Goal: Task Accomplishment & Management: Manage account settings

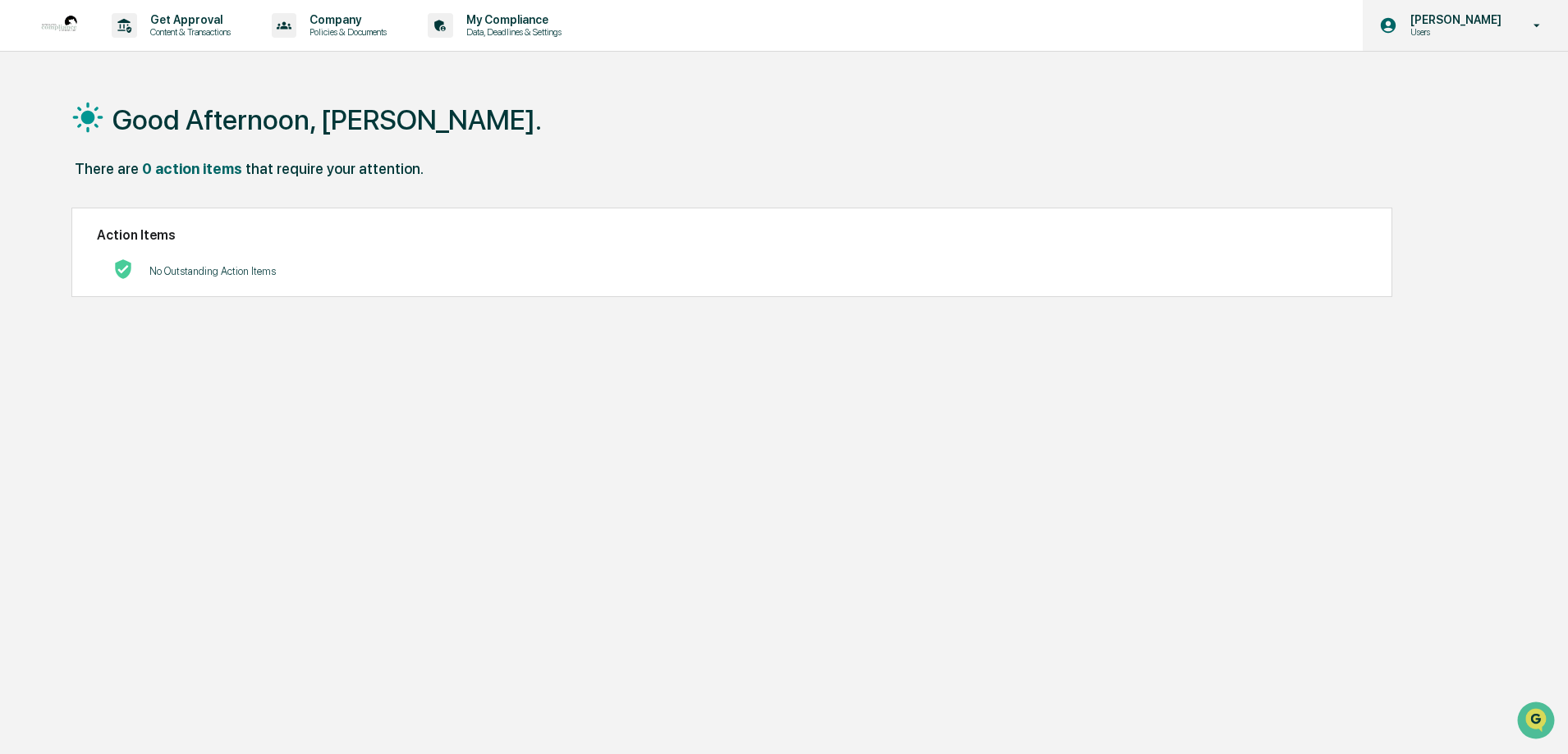
click at [1449, 27] on p "Users" at bounding box center [1454, 32] width 113 height 11
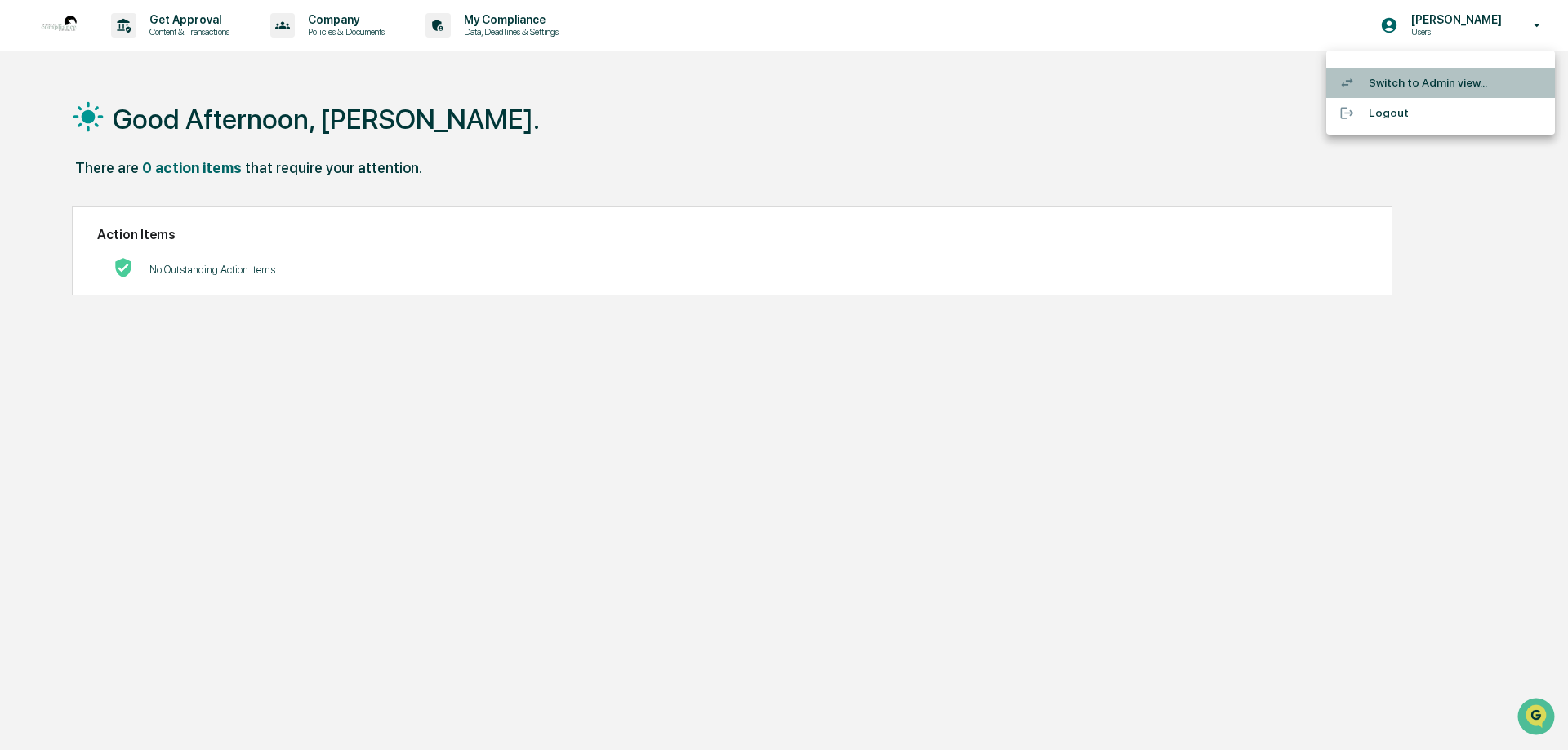
click at [1401, 82] on li "Switch to Admin view..." at bounding box center [1441, 82] width 228 height 30
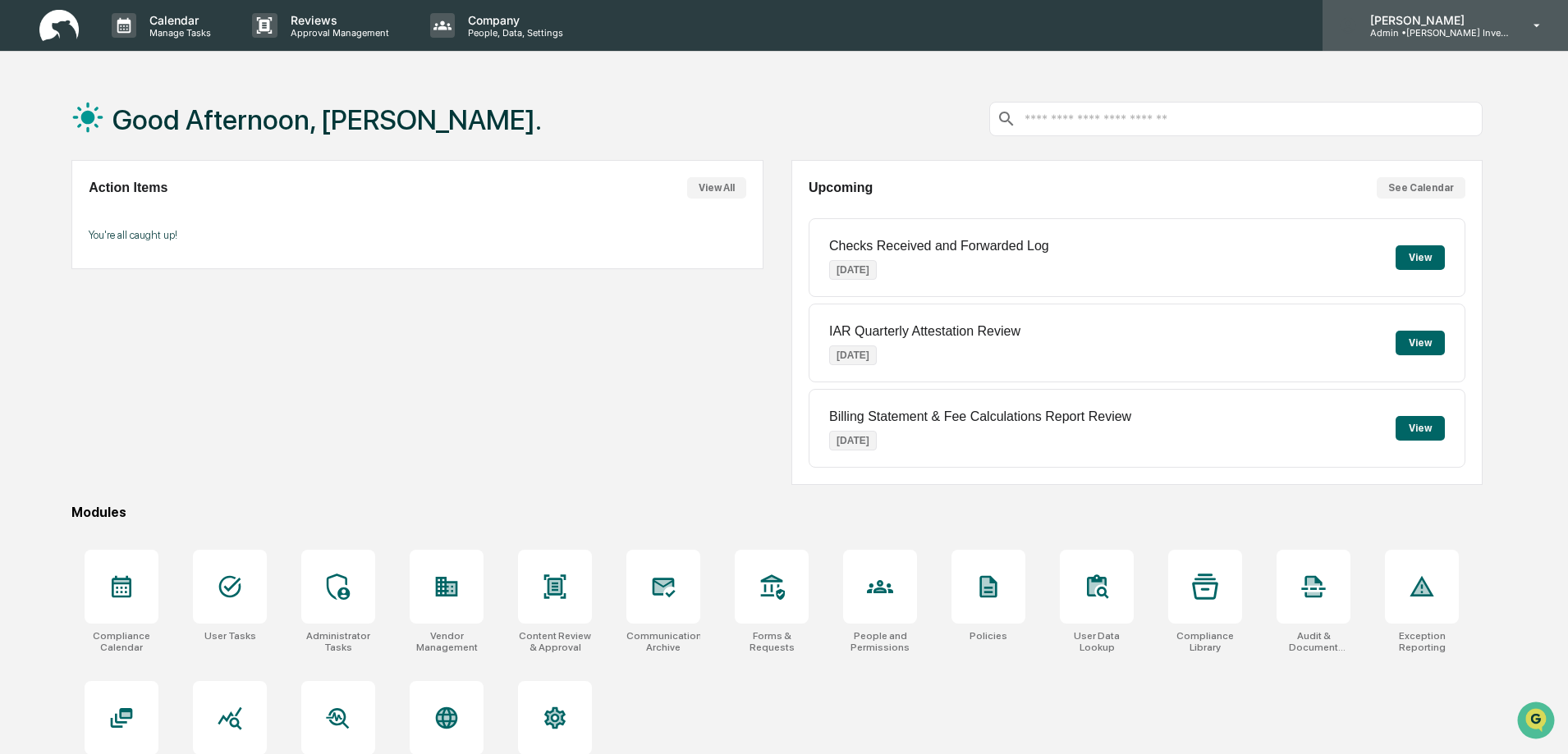
click at [1503, 36] on p "Admin • Bruce G. Allen Investments, LLC" at bounding box center [1433, 33] width 152 height 11
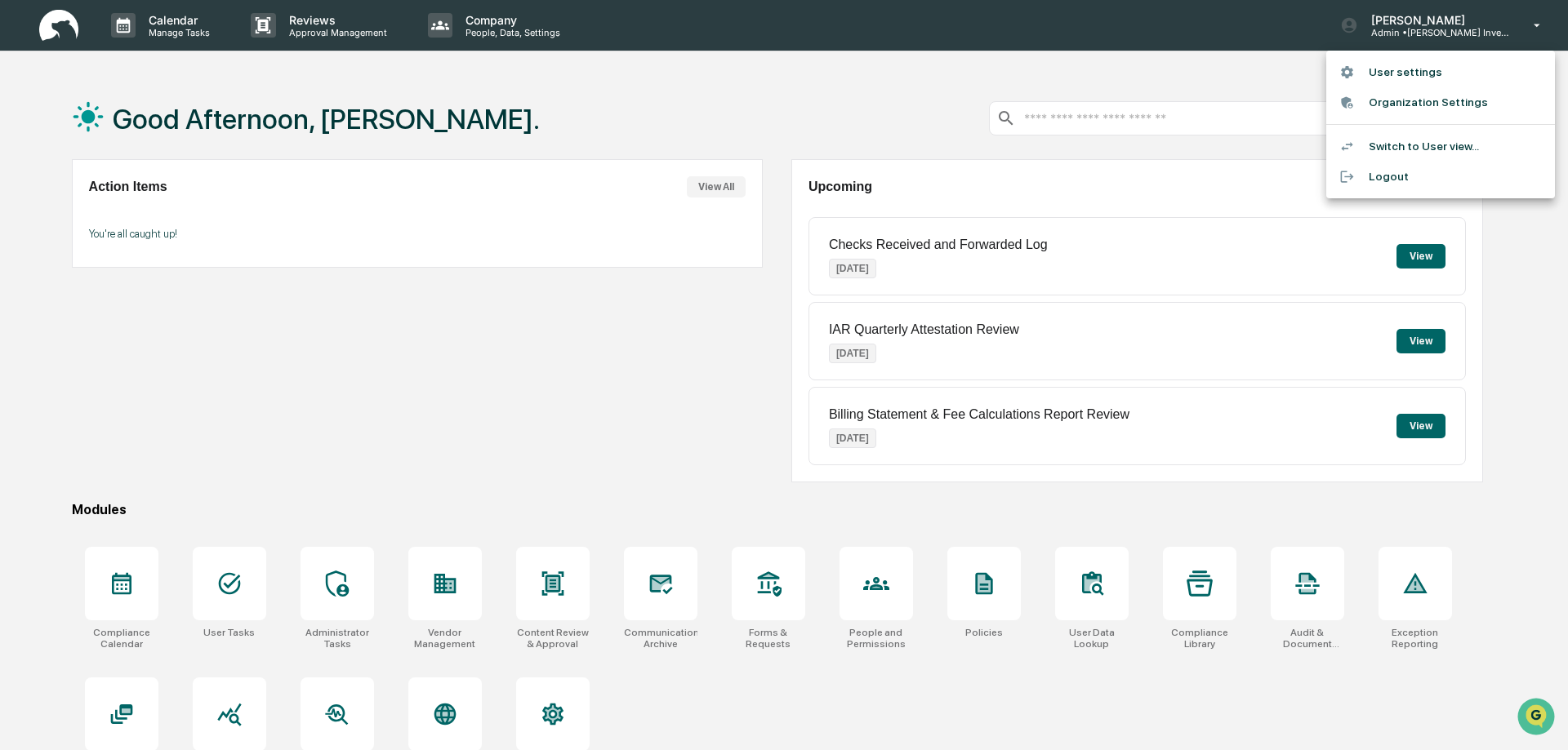
click at [1370, 178] on li "Logout" at bounding box center [1441, 177] width 228 height 30
